Goal: Task Accomplishment & Management: Complete application form

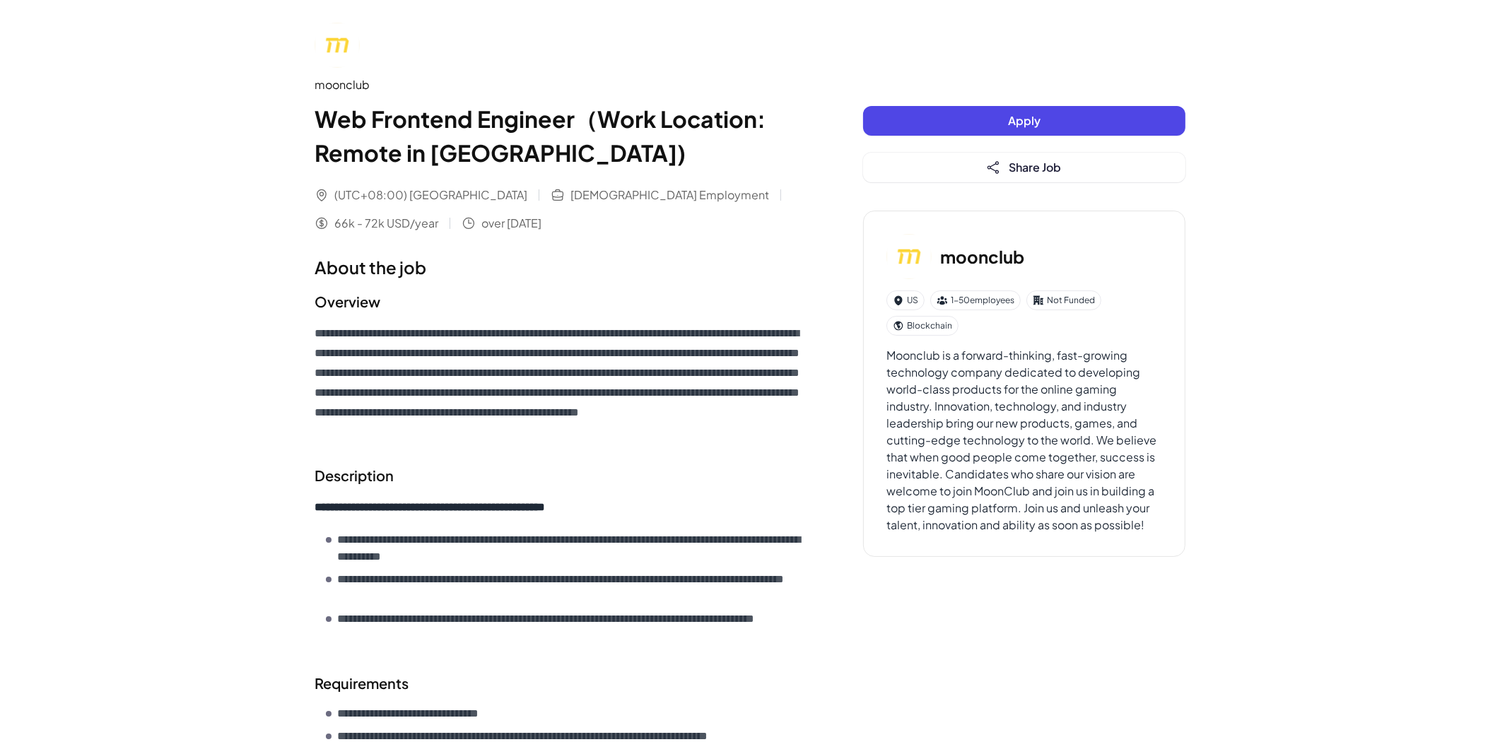
drag, startPoint x: 345, startPoint y: 225, endPoint x: 411, endPoint y: 222, distance: 65.8
click at [481, 222] on span "over [DATE]" at bounding box center [511, 223] width 60 height 17
click at [437, 242] on div "**********" at bounding box center [561, 570] width 492 height 1095
drag, startPoint x: 341, startPoint y: 111, endPoint x: 455, endPoint y: 140, distance: 116.8
click at [513, 124] on h1 "Web Frontend Engineer（Work Location: Remote in [GEOGRAPHIC_DATA])" at bounding box center [561, 136] width 492 height 68
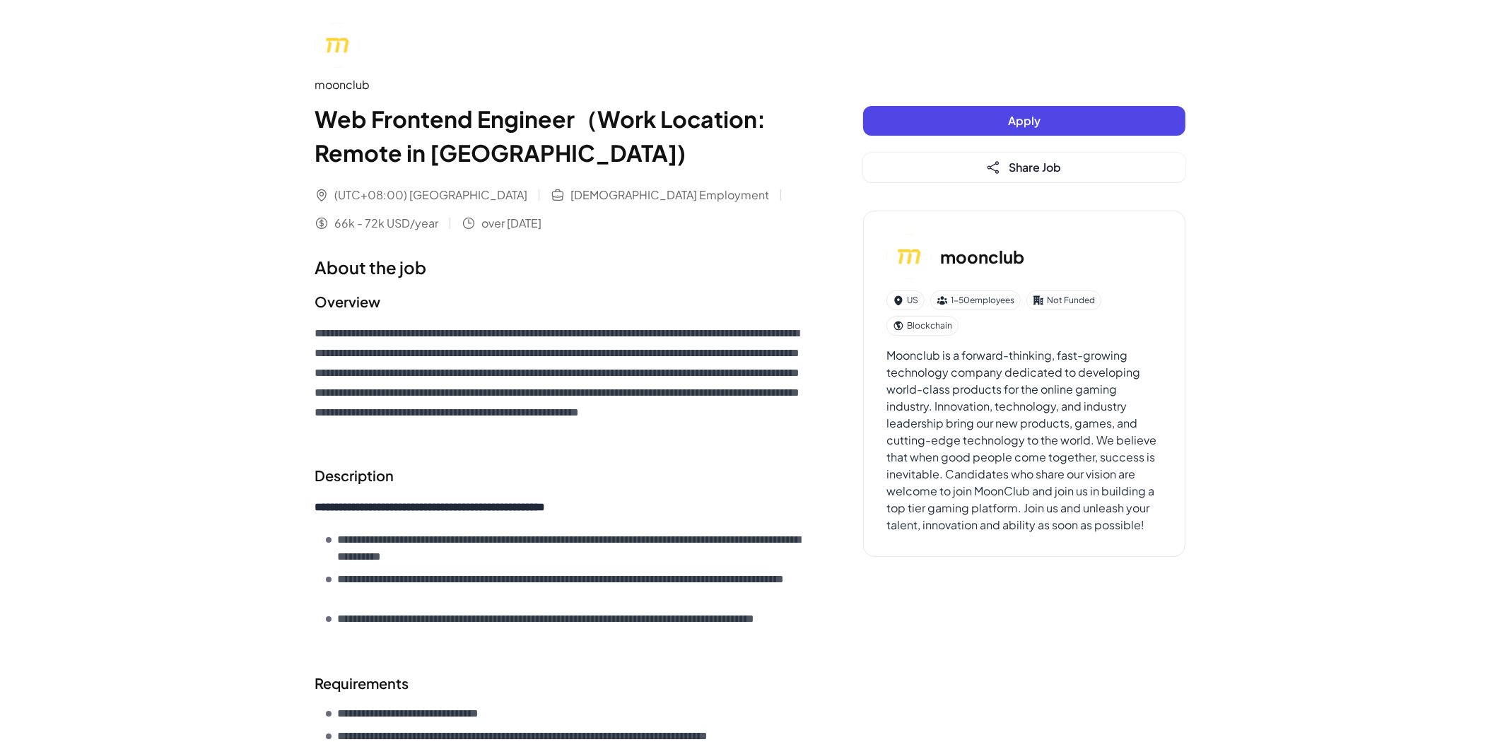
click at [455, 140] on h1 "Web Frontend Engineer（Work Location: Remote in [GEOGRAPHIC_DATA])" at bounding box center [561, 136] width 492 height 68
click at [1064, 120] on button "Apply" at bounding box center [1024, 121] width 322 height 30
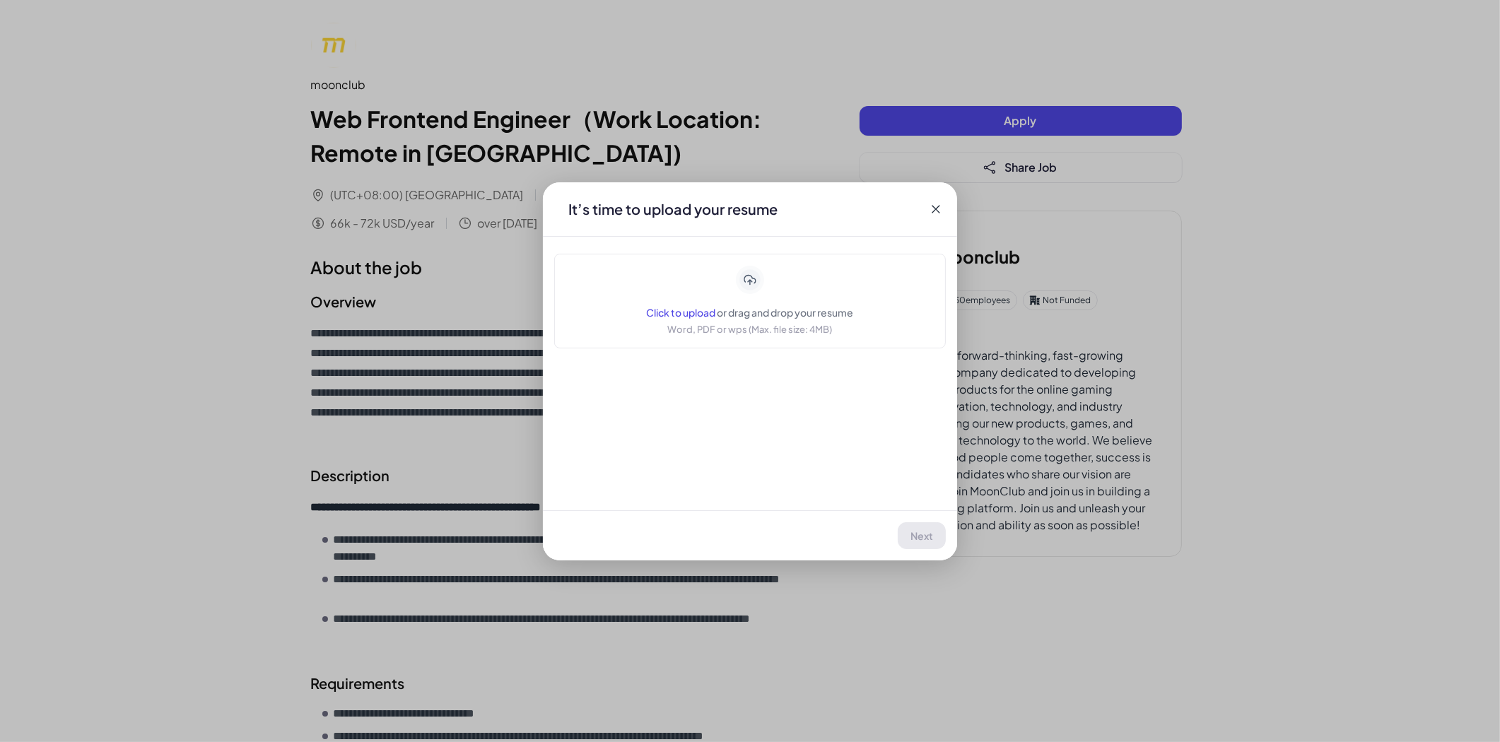
click at [737, 281] on icon at bounding box center [750, 280] width 28 height 28
click at [941, 215] on icon at bounding box center [936, 209] width 14 height 14
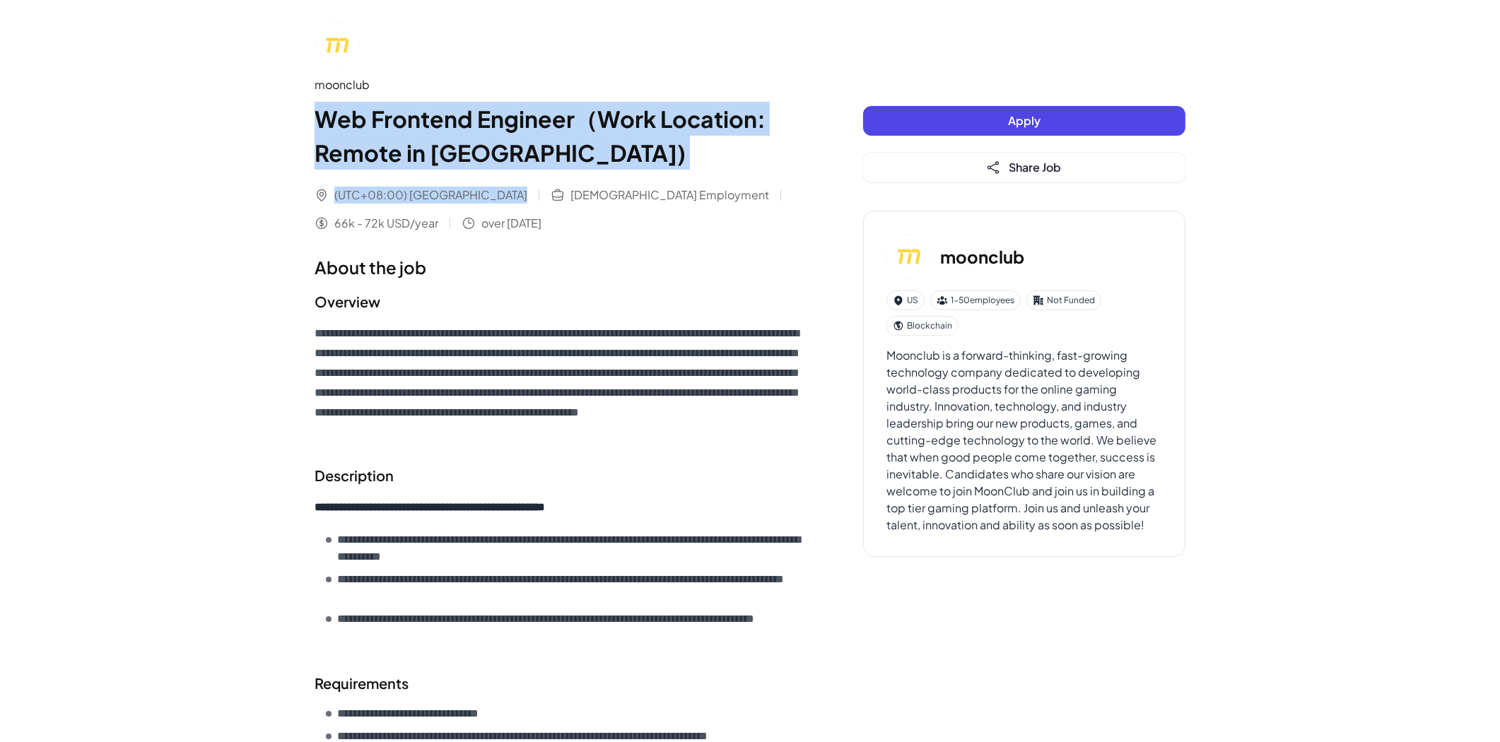
drag, startPoint x: 312, startPoint y: 118, endPoint x: 471, endPoint y: 201, distance: 179.6
click at [471, 201] on div "**********" at bounding box center [750, 570] width 905 height 1140
copy div "Web Frontend Engineer（Work Location: Remote in [GEOGRAPHIC_DATA]) (UTC+08:00) […"
